Goal: Task Accomplishment & Management: Use online tool/utility

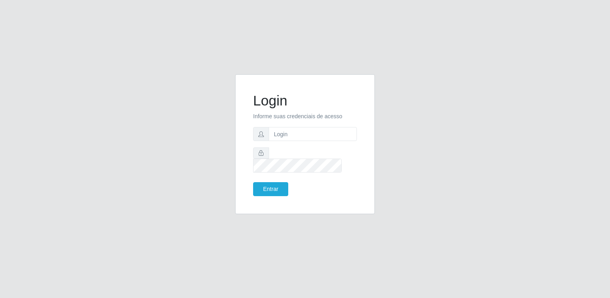
click at [302, 132] on form "Login Informe suas credenciais de acesso Entrar" at bounding box center [305, 144] width 104 height 104
click at [298, 141] on input "text" at bounding box center [313, 134] width 88 height 14
type input "[EMAIL_ADDRESS][DOMAIN_NAME]"
click at [253, 182] on button "Entrar" at bounding box center [270, 189] width 35 height 14
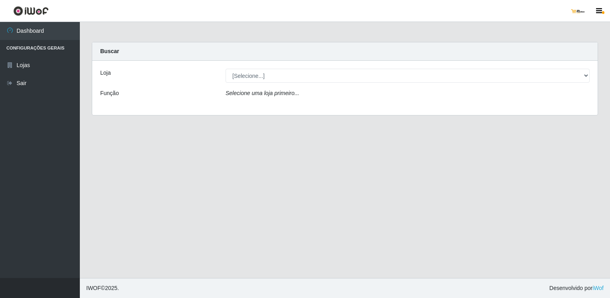
click at [306, 90] on div "Selecione uma loja primeiro..." at bounding box center [408, 95] width 376 height 12
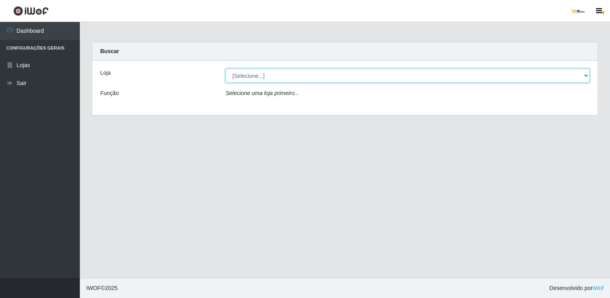
click at [280, 73] on select "[Selecione...] [GEOGRAPHIC_DATA]" at bounding box center [408, 76] width 364 height 14
select select "168"
click at [226, 69] on select "[Selecione...] [GEOGRAPHIC_DATA]" at bounding box center [408, 76] width 364 height 14
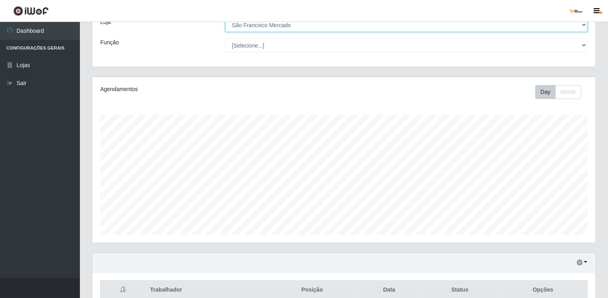
scroll to position [89, 0]
